Goal: Task Accomplishment & Management: Manage account settings

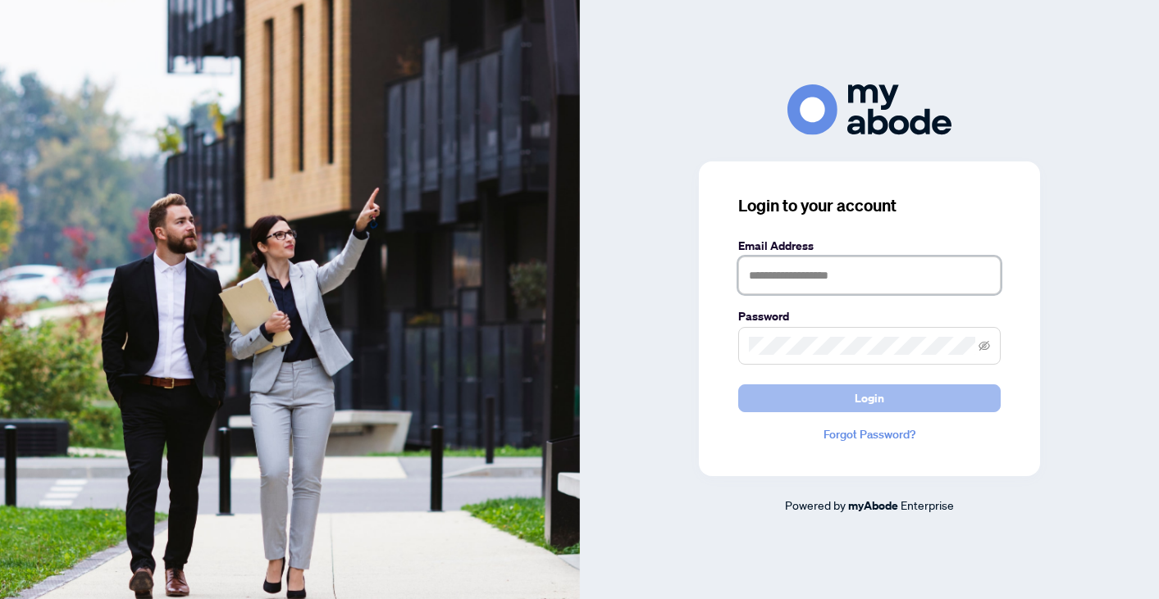
type input "**********"
click at [796, 403] on button "Login" at bounding box center [869, 399] width 262 height 28
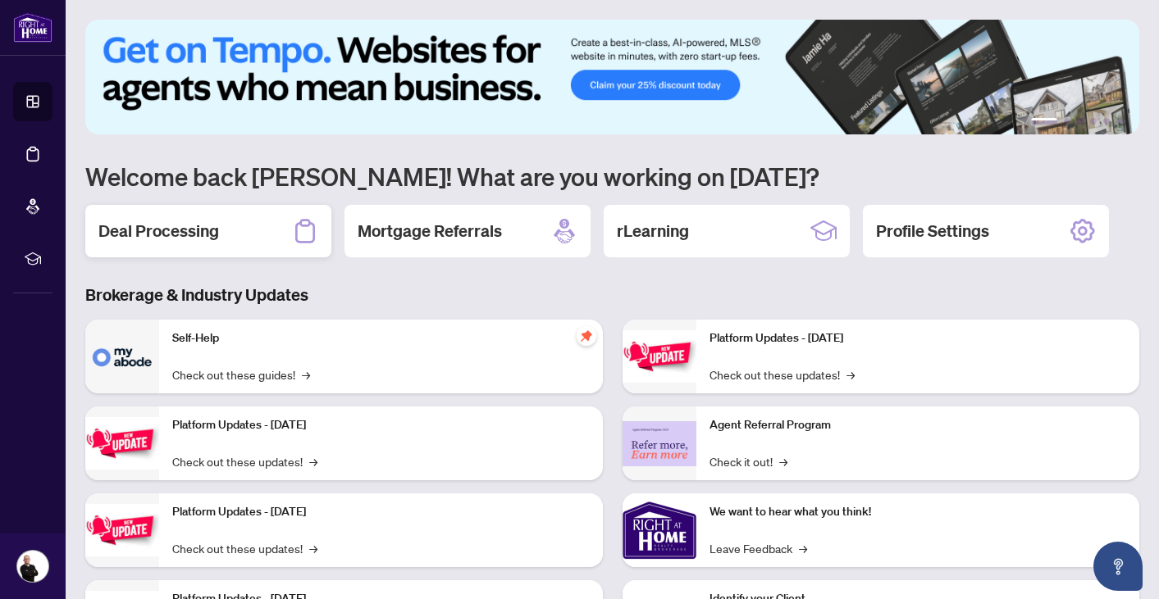
click at [189, 244] on div "Deal Processing" at bounding box center [208, 231] width 246 height 52
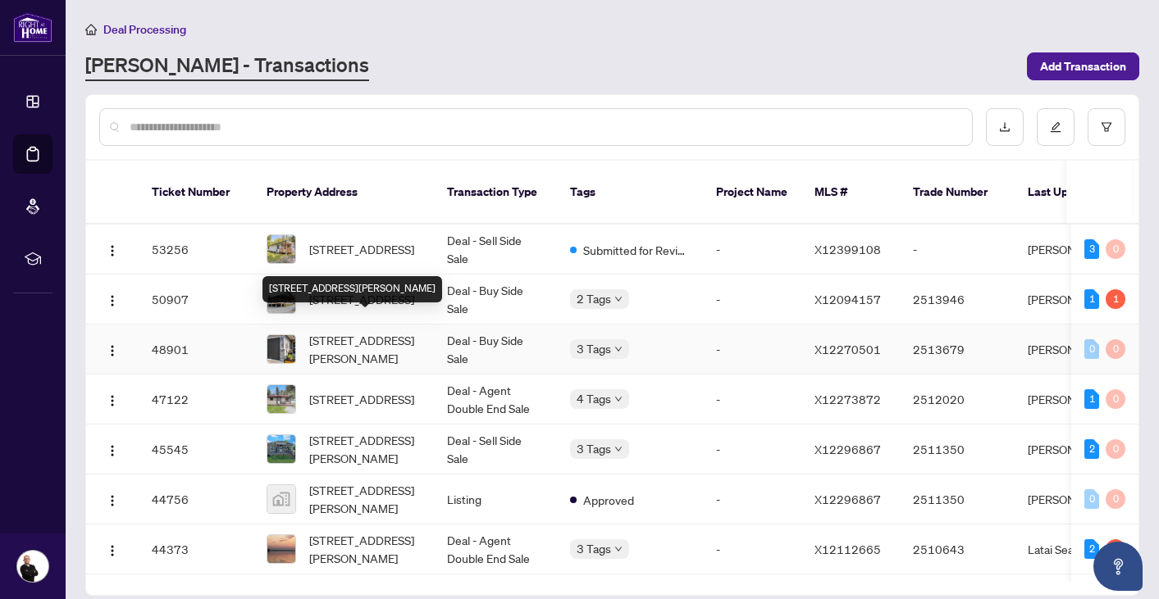
click at [331, 331] on span "27 Ridgeway Pl, Belleville, Ontario K8P 5G3, Canada" at bounding box center [365, 349] width 112 height 36
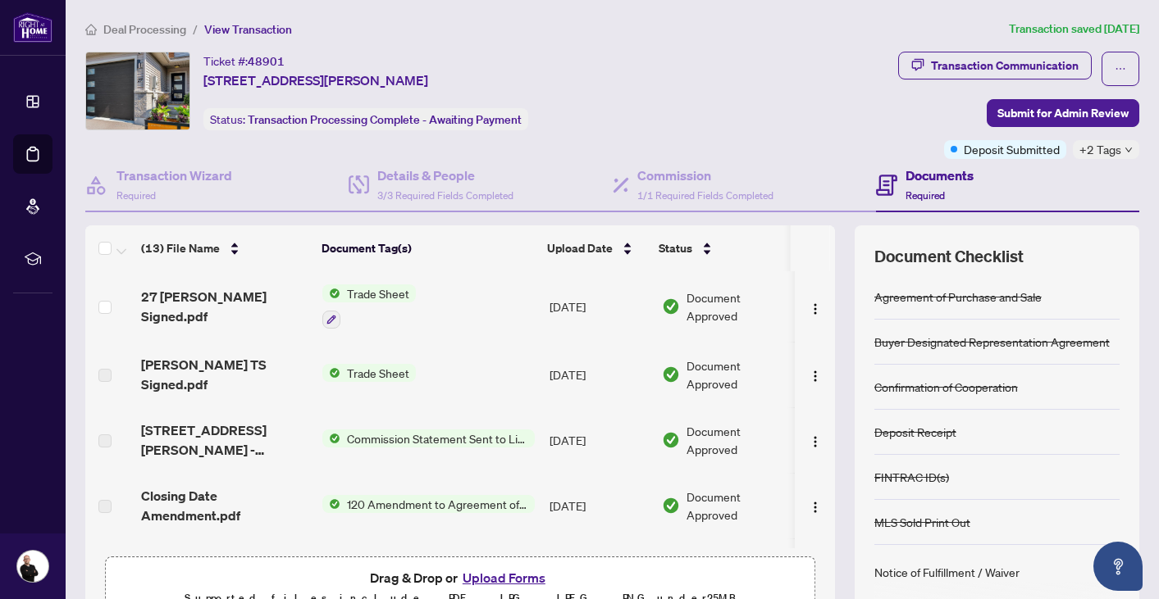
click at [1130, 150] on icon "down" at bounding box center [1128, 150] width 8 height 8
click at [816, 130] on div "Ticket #: 48901 27 Ridgeway Pl, Belleville, Ontario K8P 5G3, Canada Status: Tra…" at bounding box center [488, 105] width 813 height 107
click at [154, 26] on span "Deal Processing" at bounding box center [144, 29] width 83 height 15
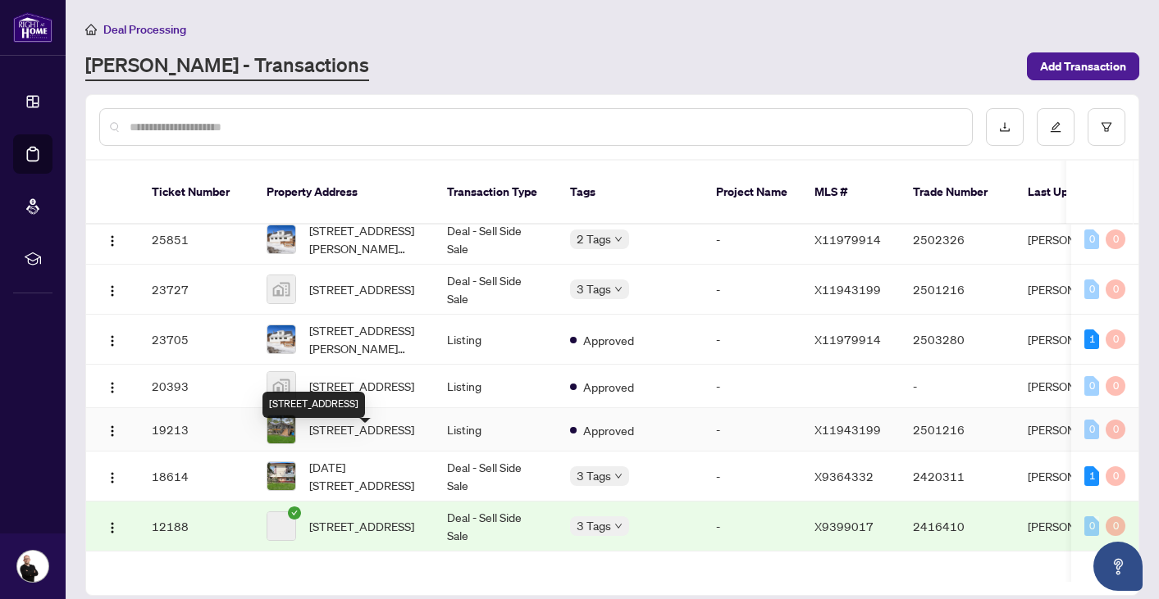
scroll to position [838, 0]
